Goal: Check status: Check status

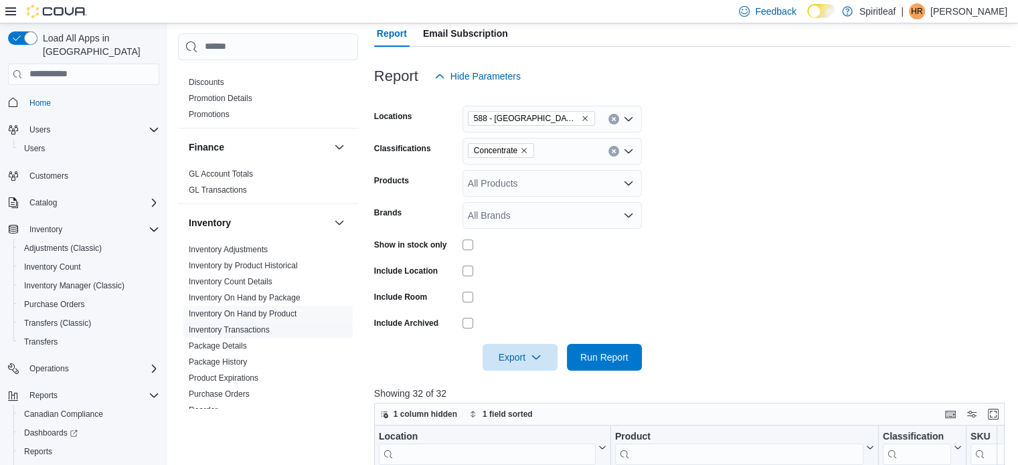
scroll to position [447, 0]
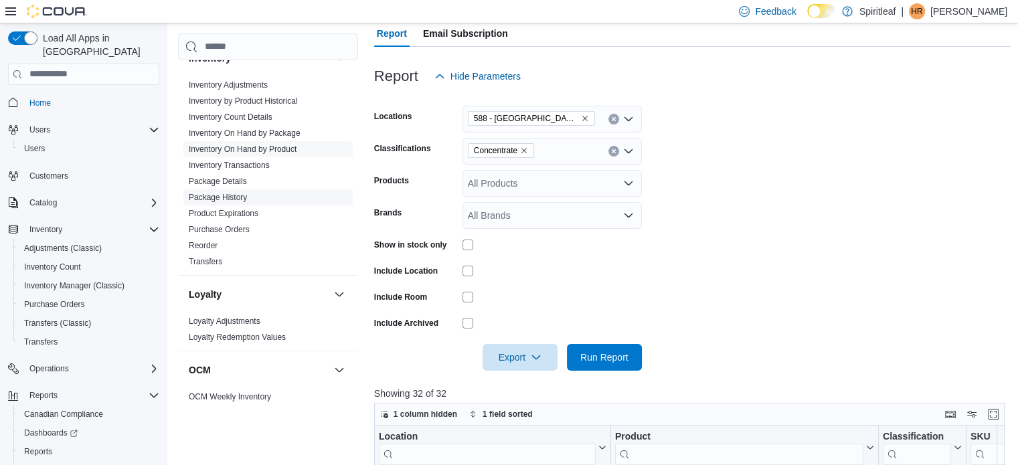
click at [238, 196] on link "Package History" at bounding box center [218, 197] width 58 height 9
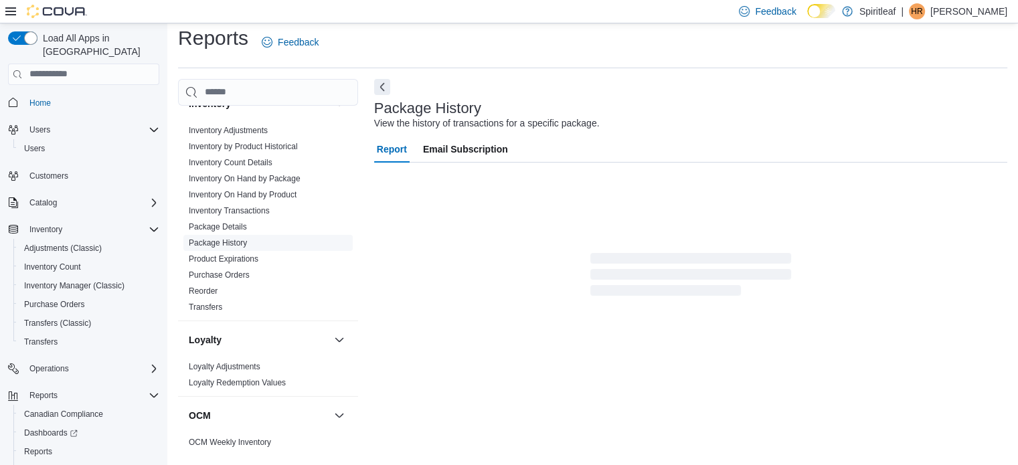
scroll to position [9, 0]
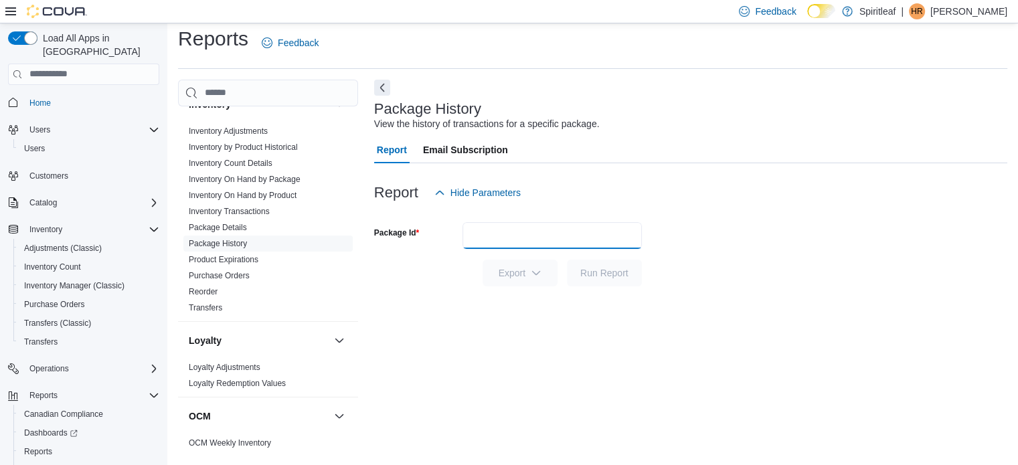
click at [586, 243] on input "Package Id" at bounding box center [552, 235] width 179 height 27
paste input "*******"
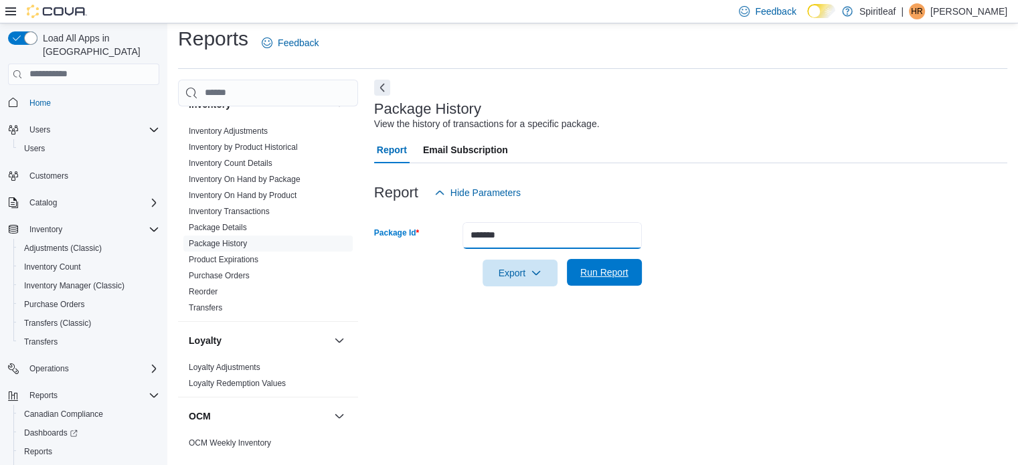
type input "*******"
click at [607, 270] on span "Run Report" at bounding box center [604, 272] width 48 height 13
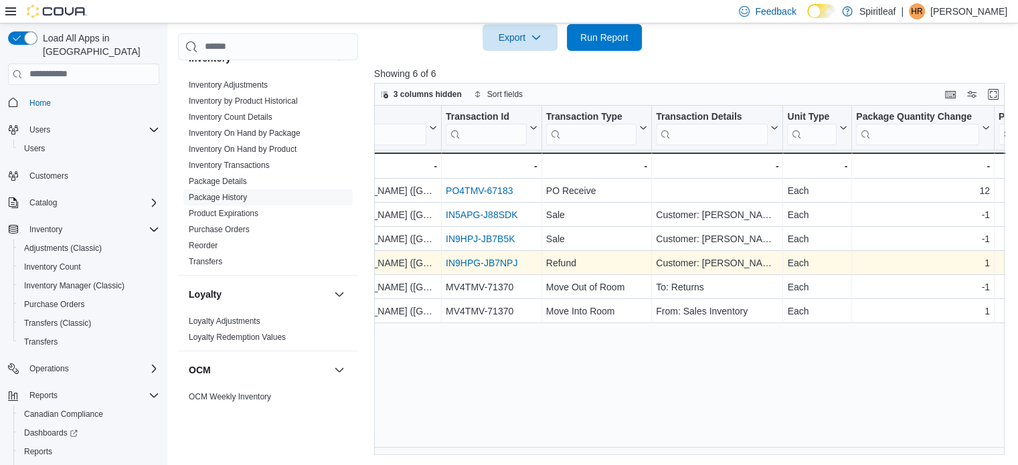
scroll to position [0, 509]
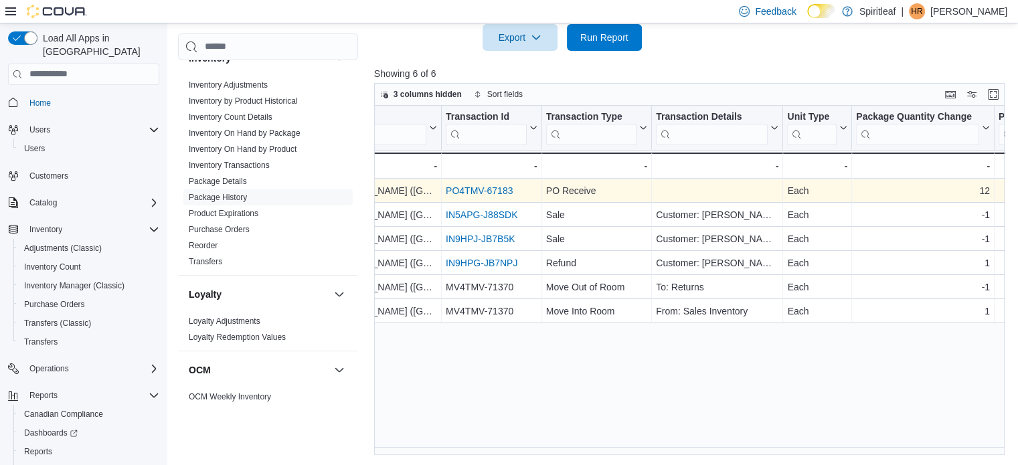
click at [495, 191] on link "PO4TMV-67183" at bounding box center [479, 190] width 67 height 11
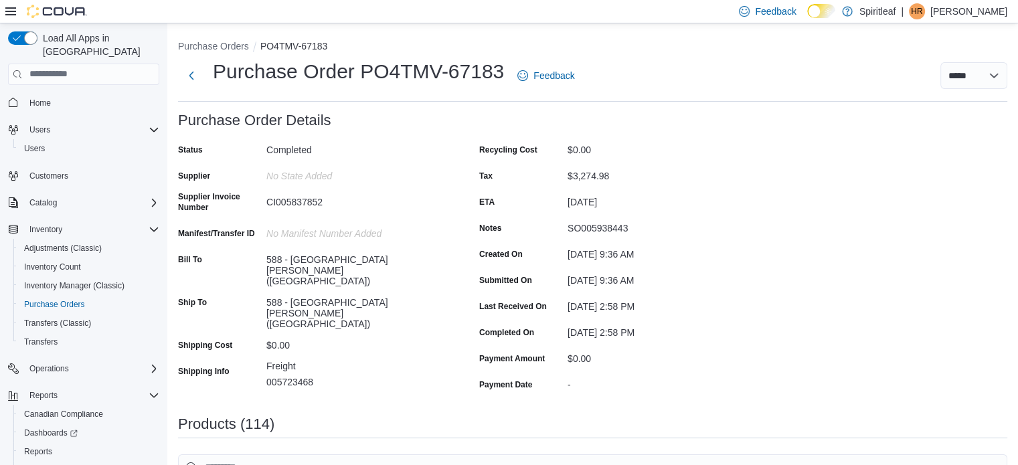
scroll to position [27, 0]
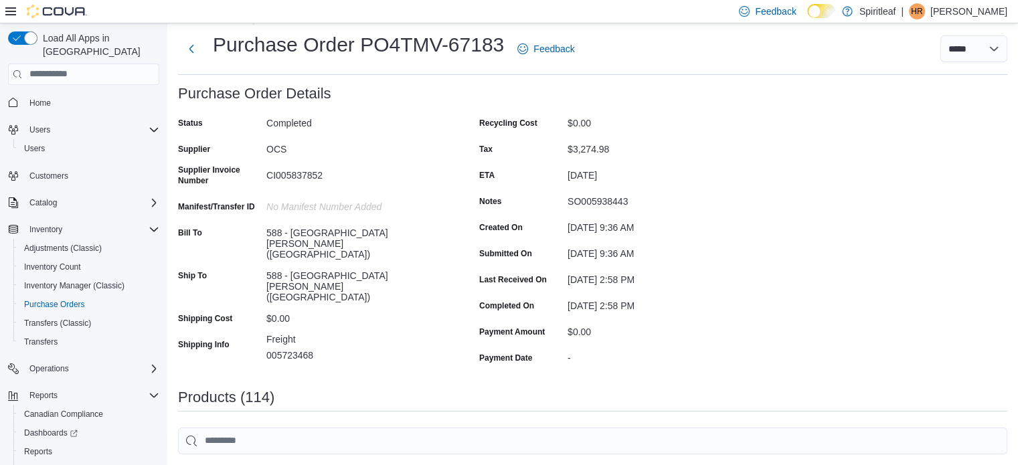
click at [297, 350] on p "005723468" at bounding box center [355, 355] width 179 height 11
click at [616, 202] on div "SO005938443" at bounding box center [657, 199] width 179 height 16
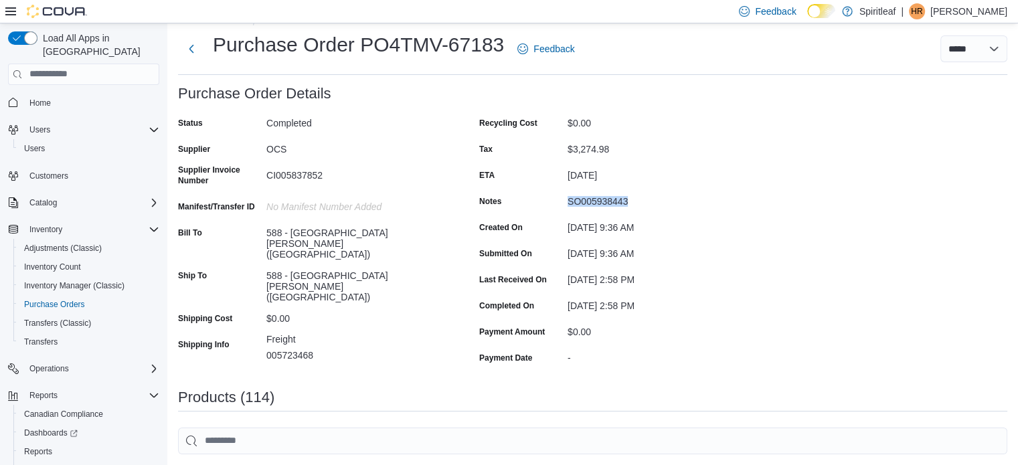
copy div "SO005938443"
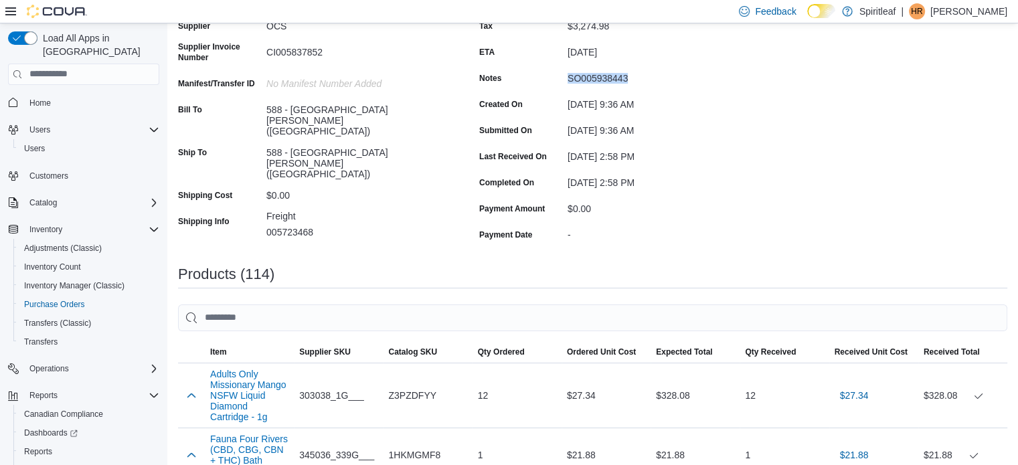
scroll to position [0, 0]
